Goal: Information Seeking & Learning: Learn about a topic

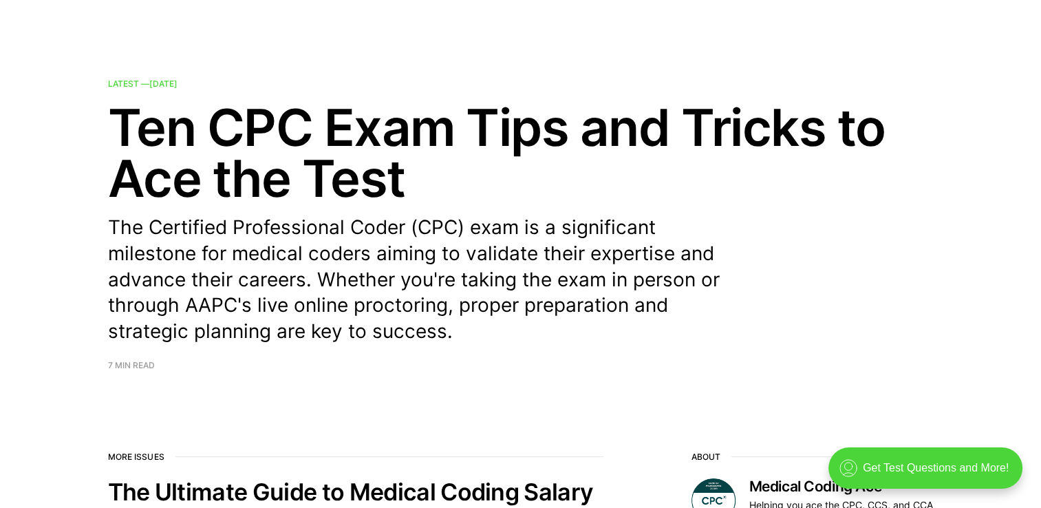
scroll to position [39, 0]
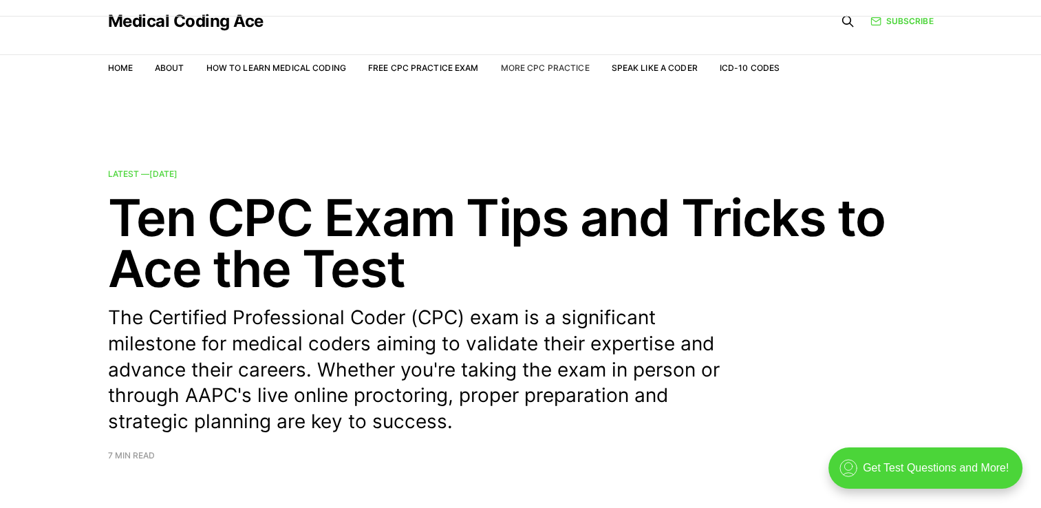
click at [543, 69] on link "More CPC Practice" at bounding box center [544, 68] width 89 height 10
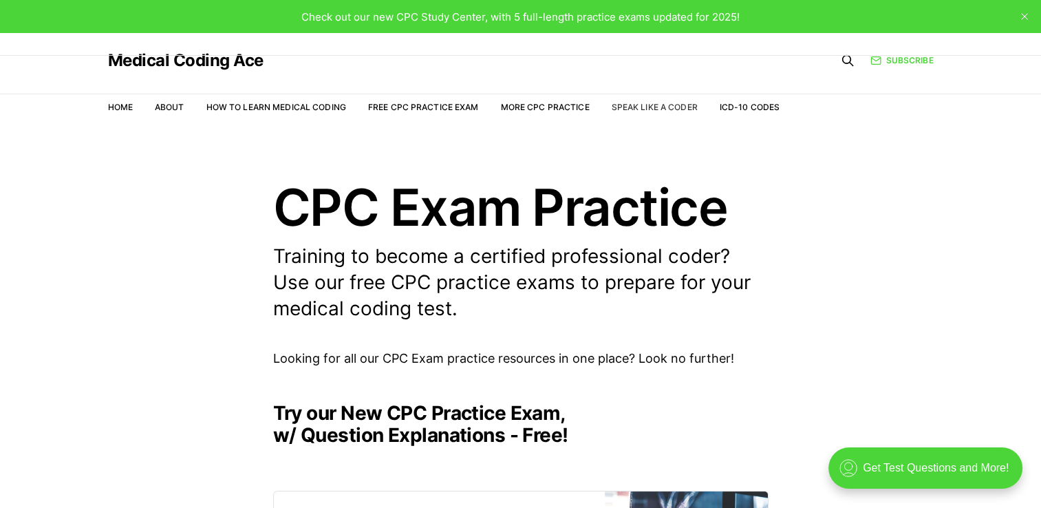
click at [652, 108] on link "Speak Like a Coder" at bounding box center [655, 107] width 86 height 10
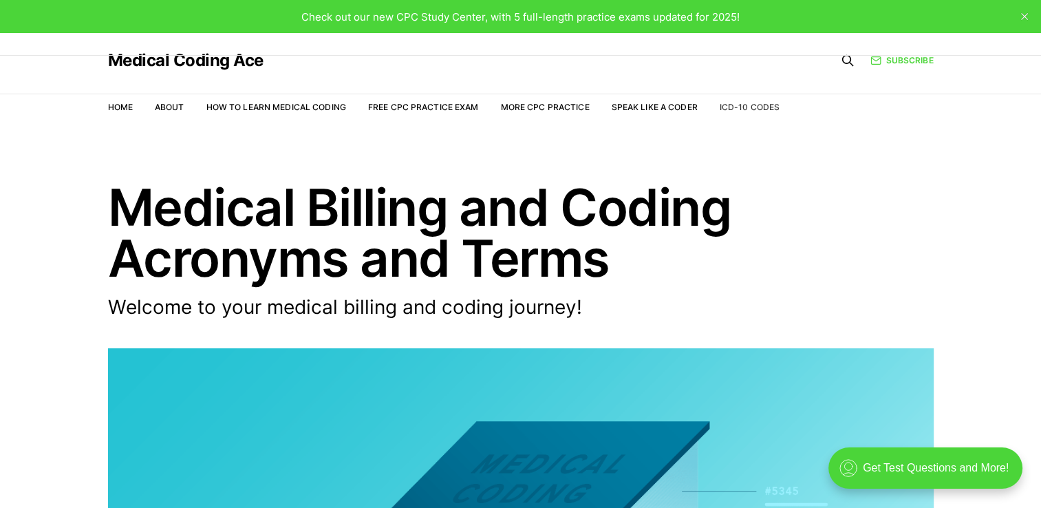
click at [734, 109] on link "ICD-10 Codes" at bounding box center [750, 107] width 60 height 10
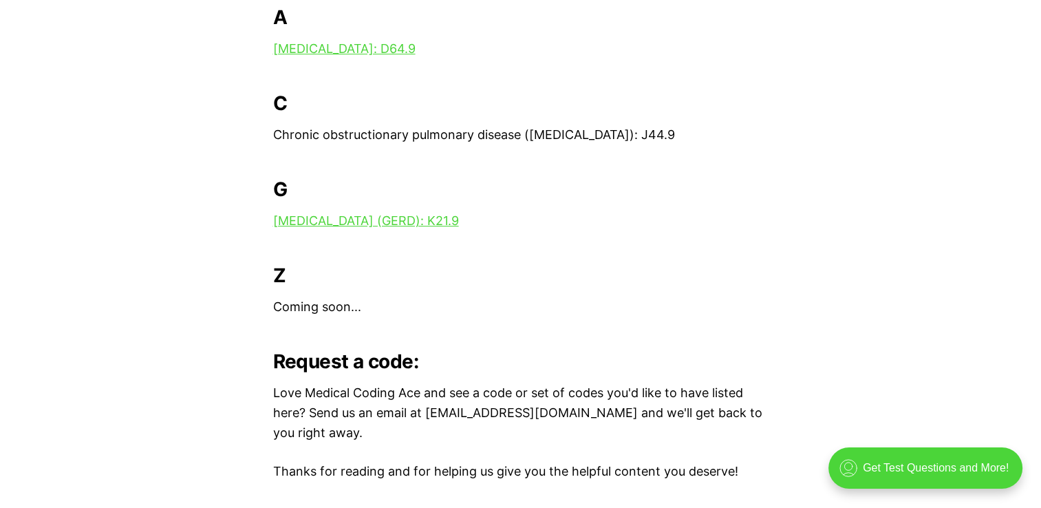
scroll to position [344, 0]
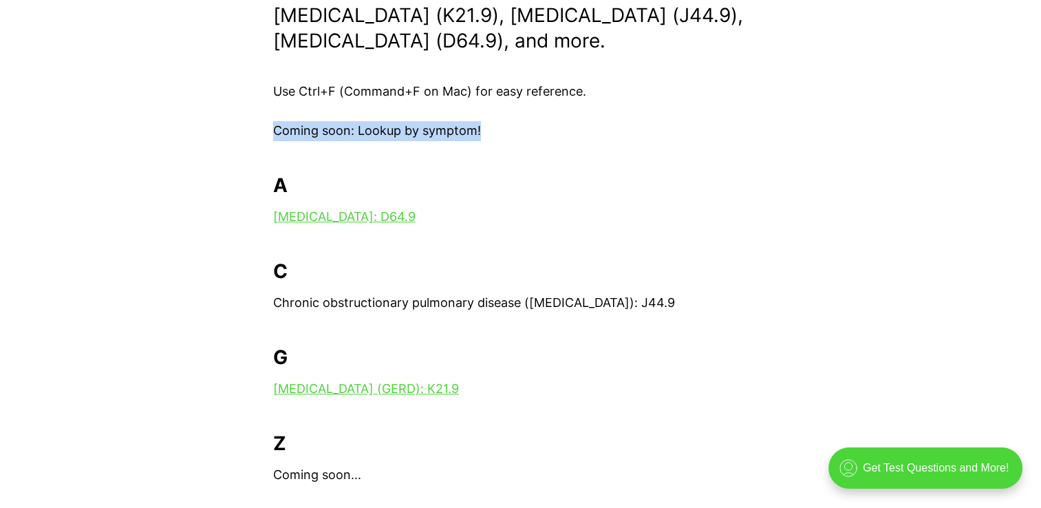
drag, startPoint x: 1023, startPoint y: 125, endPoint x: 1023, endPoint y: 65, distance: 59.9
click at [1023, 66] on article "Easy Reference: ICD-10 Codes Need a quick lookup of ICD-10 codes? We have over …" at bounding box center [520, 244] width 1041 height 812
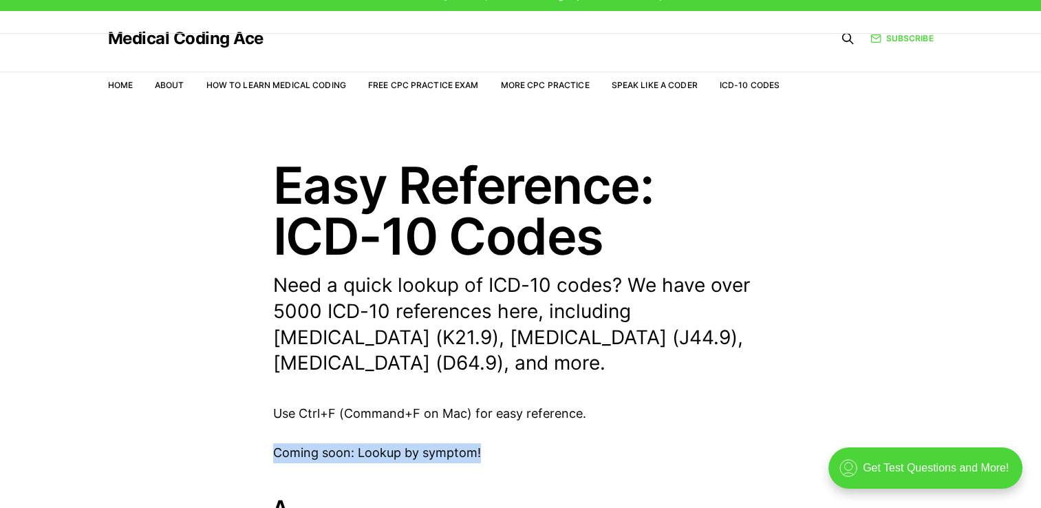
scroll to position [0, 0]
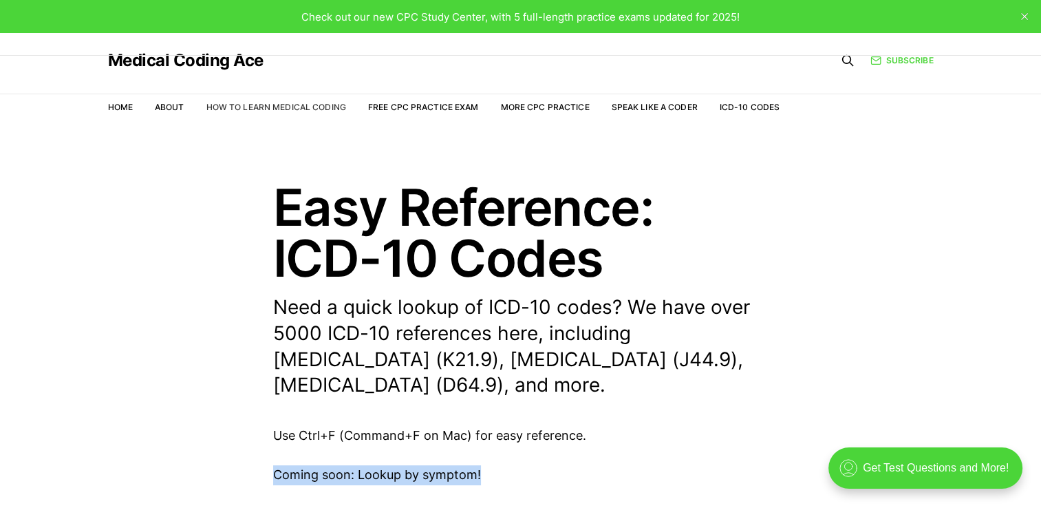
click at [248, 109] on link "How to Learn Medical Coding" at bounding box center [276, 107] width 140 height 10
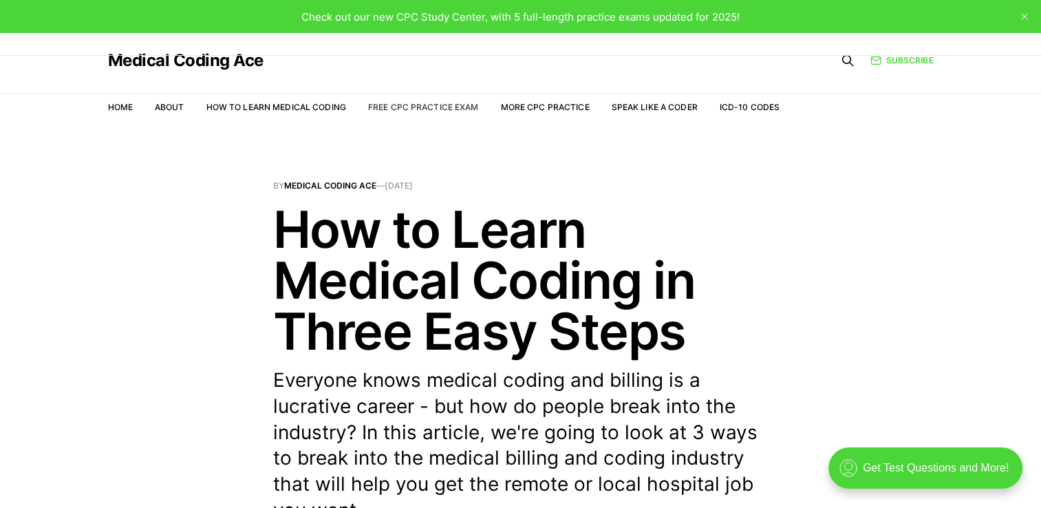
click at [396, 108] on link "Free CPC Practice Exam" at bounding box center [423, 107] width 111 height 10
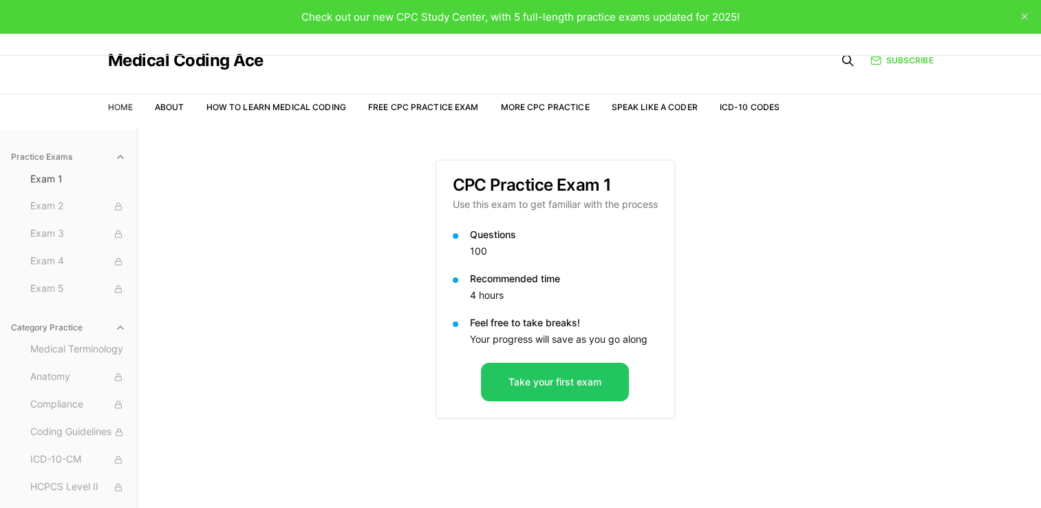
click at [122, 109] on link "Home" at bounding box center [120, 107] width 25 height 10
